Goal: Browse casually: Explore the website without a specific task or goal

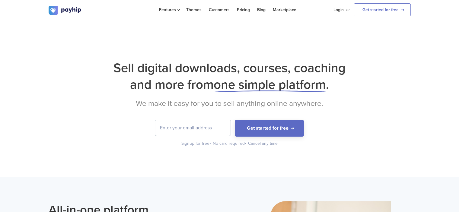
click at [195, 88] on h1 "Sell digital downloads, courses, coaching and more from one simple platform ." at bounding box center [230, 76] width 363 height 33
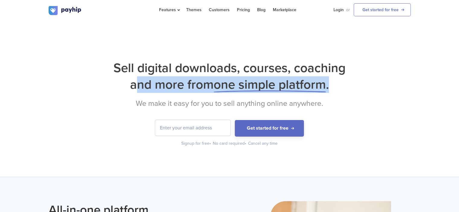
click at [195, 88] on h1 "Sell digital downloads, courses, coaching and more from one simple platform ." at bounding box center [230, 76] width 363 height 33
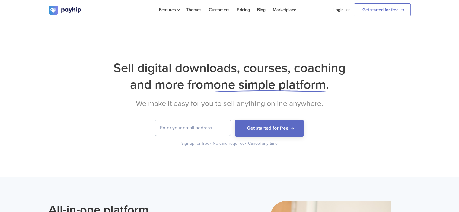
click at [195, 66] on h1 "Sell digital downloads, courses, coaching and more from one simple platform ." at bounding box center [230, 76] width 363 height 33
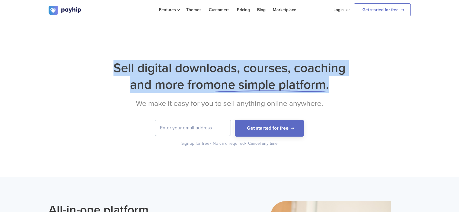
drag, startPoint x: 117, startPoint y: 67, endPoint x: 331, endPoint y: 89, distance: 214.7
click at [331, 89] on h1 "Sell digital downloads, courses, coaching and more from one simple platform ." at bounding box center [230, 76] width 363 height 33
click at [329, 89] on span "." at bounding box center [327, 84] width 3 height 15
drag, startPoint x: 334, startPoint y: 85, endPoint x: 115, endPoint y: 58, distance: 220.5
click at [115, 58] on div "Sell digital downloads, courses, coaching and more from one simple platform . W…" at bounding box center [229, 99] width 459 height 156
